Goal: Transaction & Acquisition: Purchase product/service

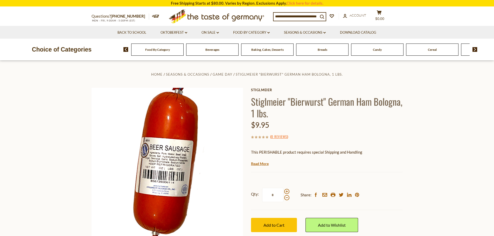
click at [162, 50] on span "Food By Category" at bounding box center [157, 50] width 25 height 4
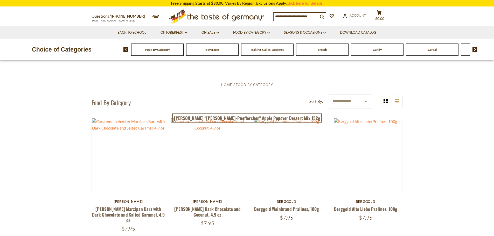
click at [474, 48] on img at bounding box center [474, 49] width 5 height 5
click at [475, 48] on img at bounding box center [474, 49] width 5 height 5
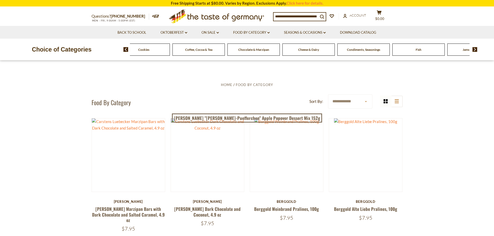
click at [474, 49] on img at bounding box center [474, 49] width 5 height 5
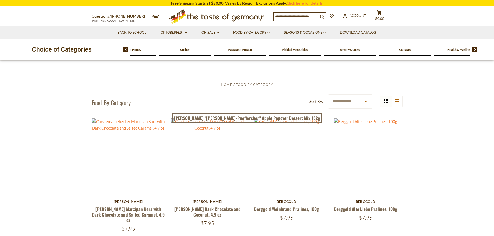
click at [253, 32] on link "Food By Category dropdown_arrow" at bounding box center [251, 33] width 37 height 6
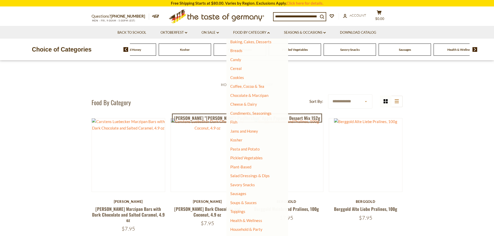
scroll to position [43, 0]
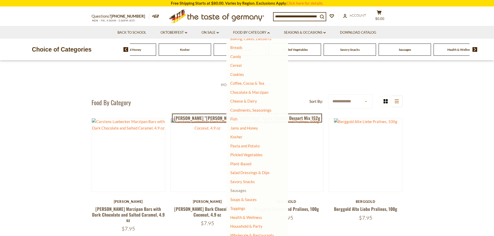
click at [242, 191] on link "Sausages" at bounding box center [238, 190] width 16 height 5
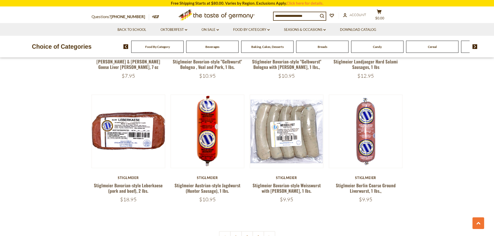
scroll to position [1167, 0]
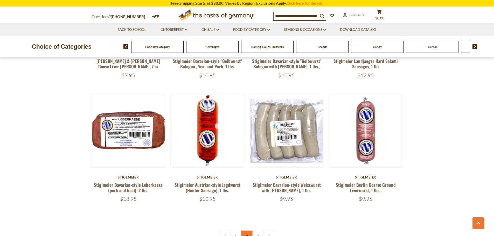
click at [248, 231] on link "2" at bounding box center [247, 237] width 12 height 12
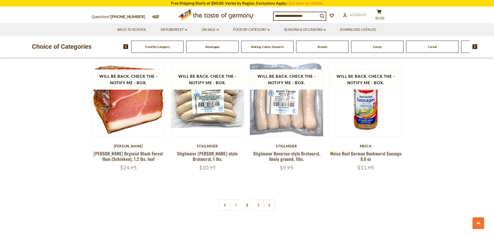
scroll to position [1229, 0]
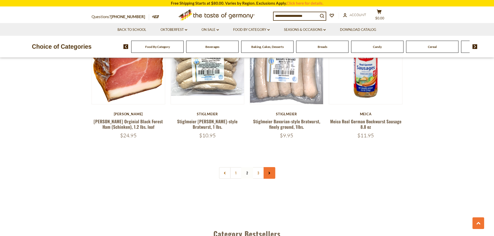
click at [272, 167] on link at bounding box center [269, 173] width 12 height 12
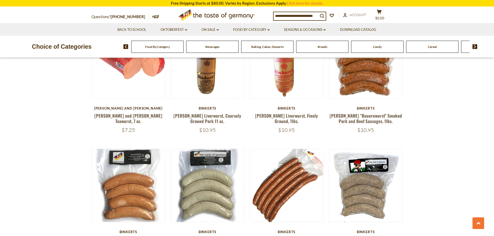
scroll to position [363, 0]
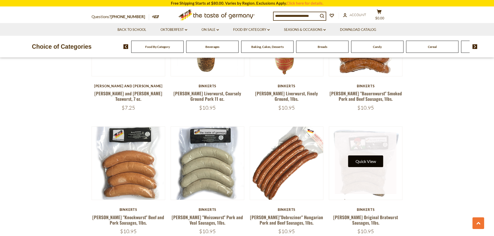
click at [366, 161] on button "Quick View" at bounding box center [365, 162] width 35 height 12
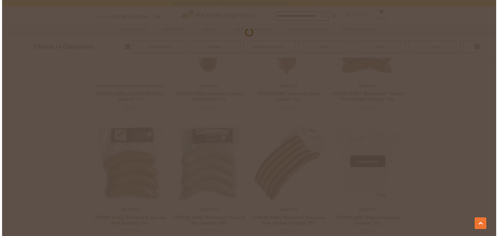
scroll to position [364, 0]
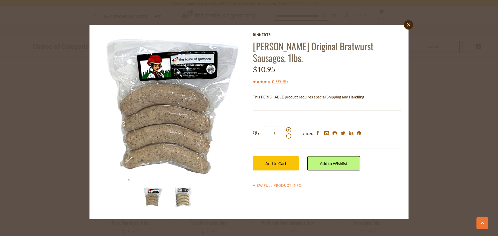
click at [184, 199] on img at bounding box center [183, 197] width 21 height 21
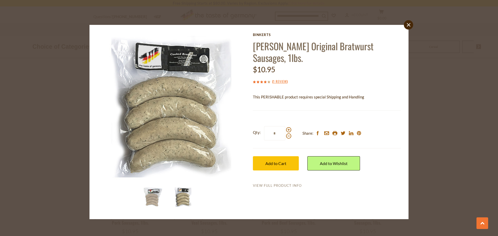
click at [278, 184] on link "View Full Product Info" at bounding box center [277, 186] width 49 height 5
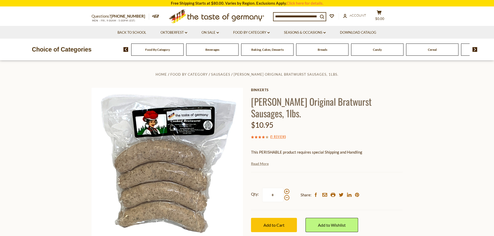
click at [261, 161] on link "Read More" at bounding box center [260, 163] width 18 height 5
